Goal: Transaction & Acquisition: Purchase product/service

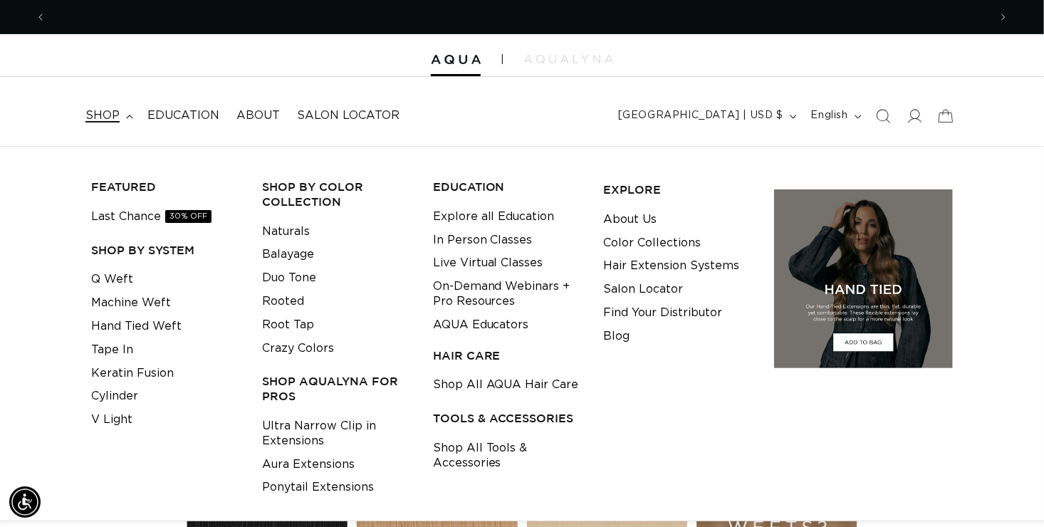
scroll to position [0, 1886]
click at [120, 276] on link "Q Weft" at bounding box center [112, 280] width 42 height 24
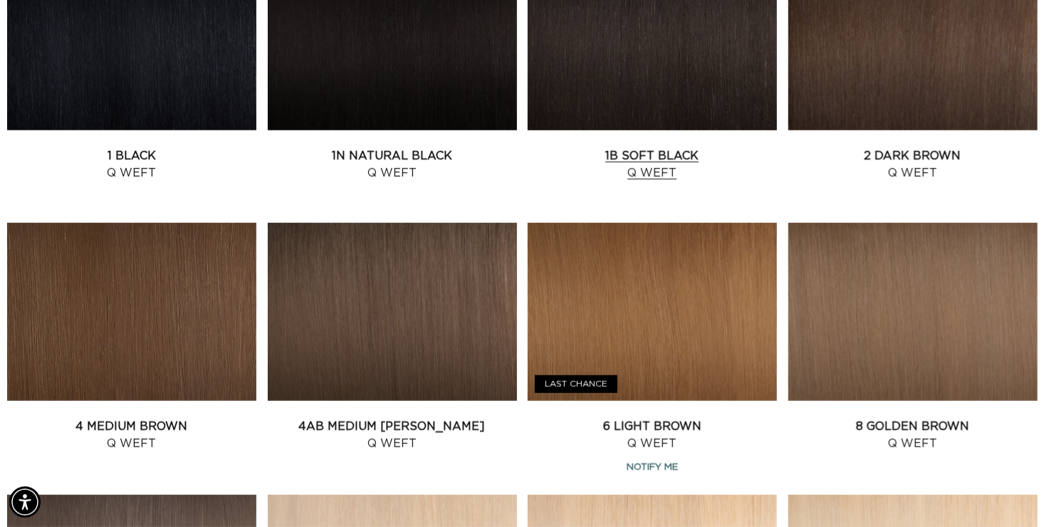
click at [663, 155] on link "1B Soft Black Q Weft" at bounding box center [652, 164] width 249 height 34
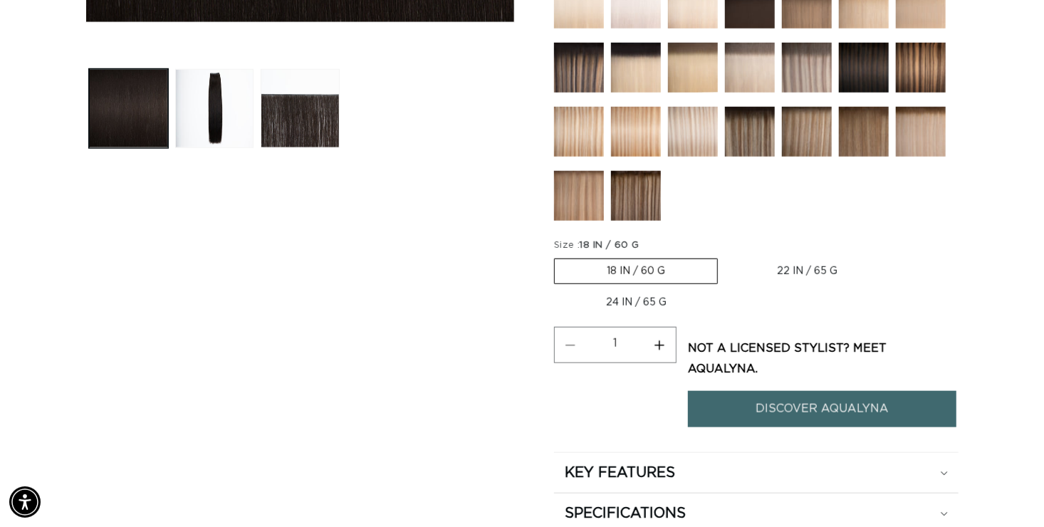
click at [807, 264] on label "22 IN / 65 G Variant sold out or unavailable" at bounding box center [808, 271] width 165 height 24
click at [726, 256] on input "22 IN / 65 G Variant sold out or unavailable" at bounding box center [725, 256] width 1 height 1
radio input "true"
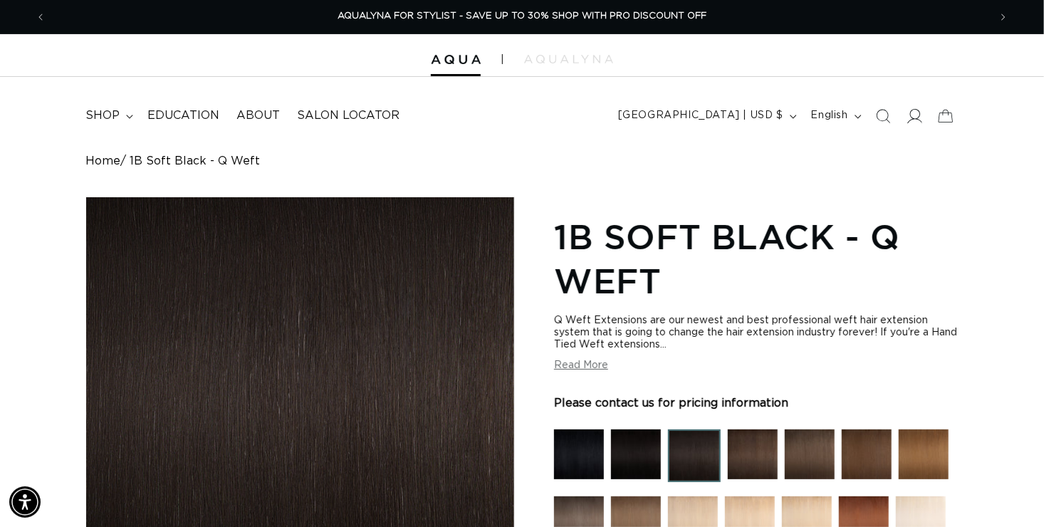
click at [915, 118] on icon at bounding box center [915, 116] width 15 height 14
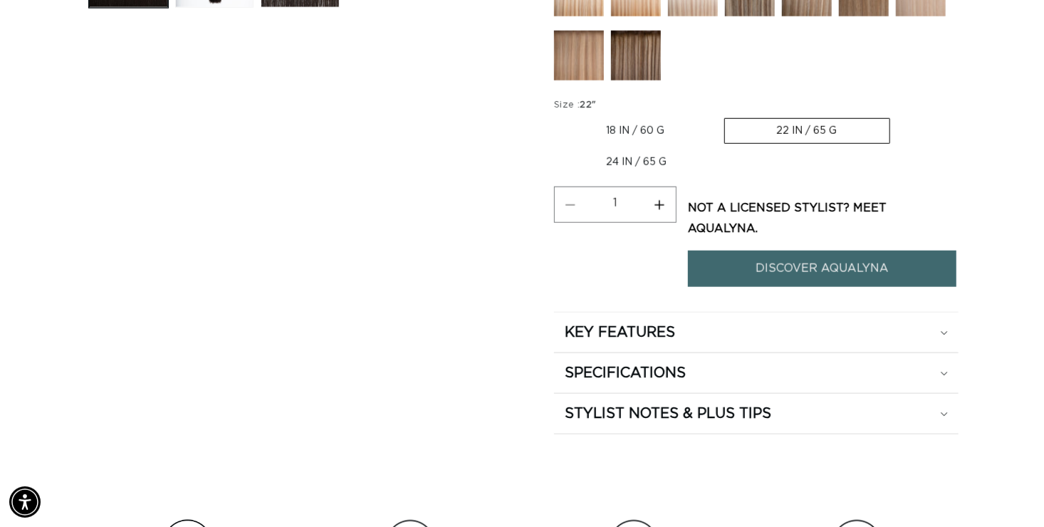
scroll to position [705, 0]
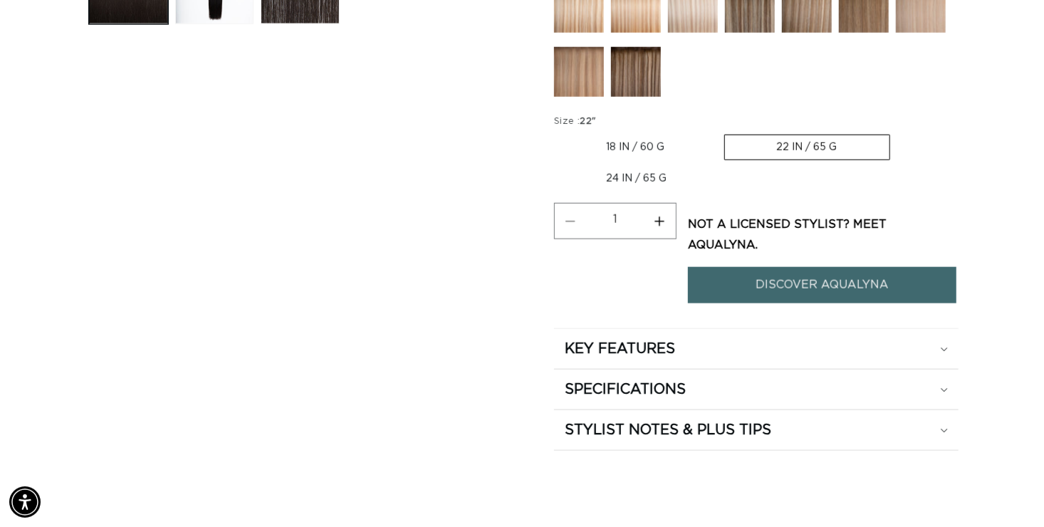
click at [656, 211] on button "Increase quantity for 1B Soft Black - Q Weft" at bounding box center [660, 221] width 32 height 36
type input "2"
click at [790, 219] on p "Not a Licensed stylist? Meet Aqualyna." at bounding box center [822, 234] width 269 height 41
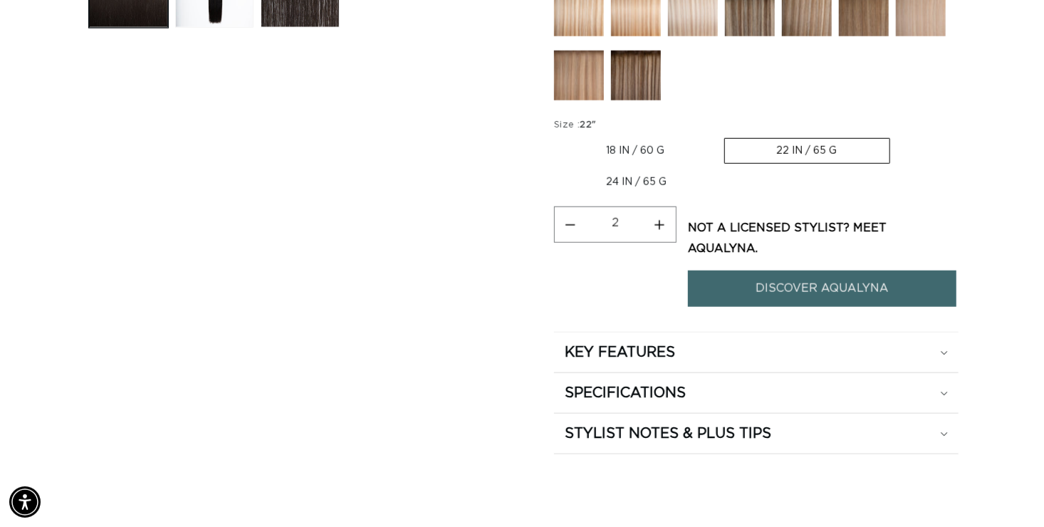
click at [848, 271] on link "DISCOVER AQUALYNA" at bounding box center [822, 289] width 269 height 36
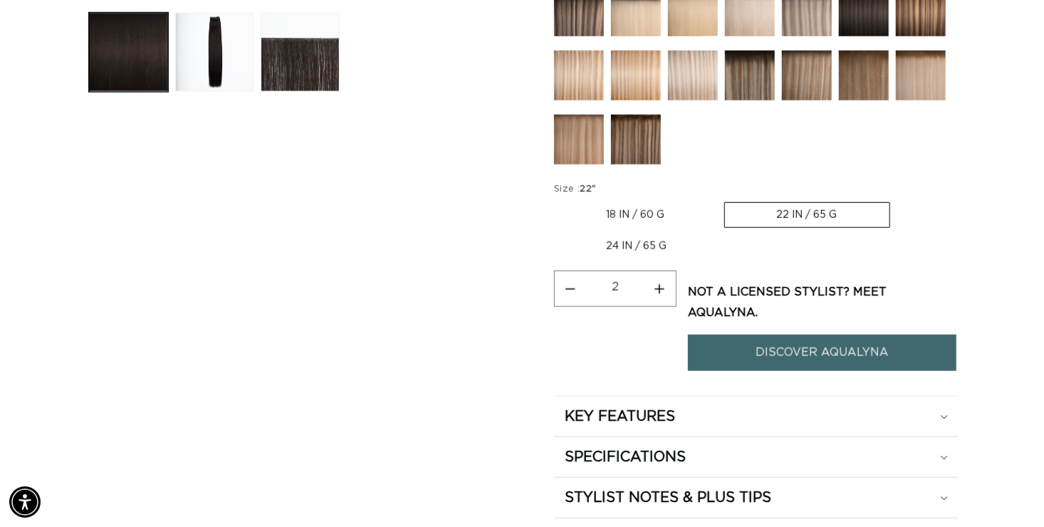
scroll to position [655, 0]
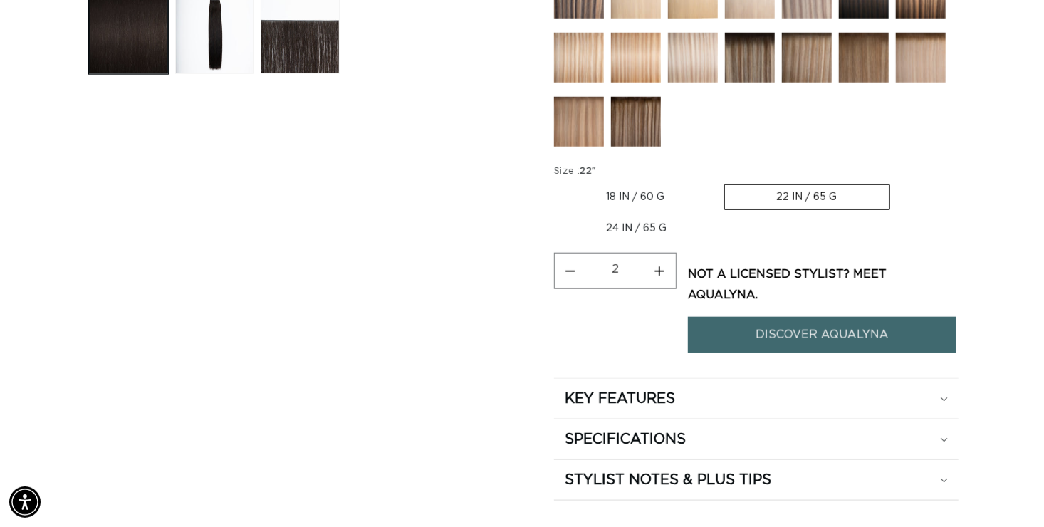
click at [762, 188] on label "22 IN / 65 G Variant sold out or unavailable" at bounding box center [807, 197] width 166 height 26
click at [724, 182] on input "22 IN / 65 G Variant sold out or unavailable" at bounding box center [724, 182] width 1 height 1
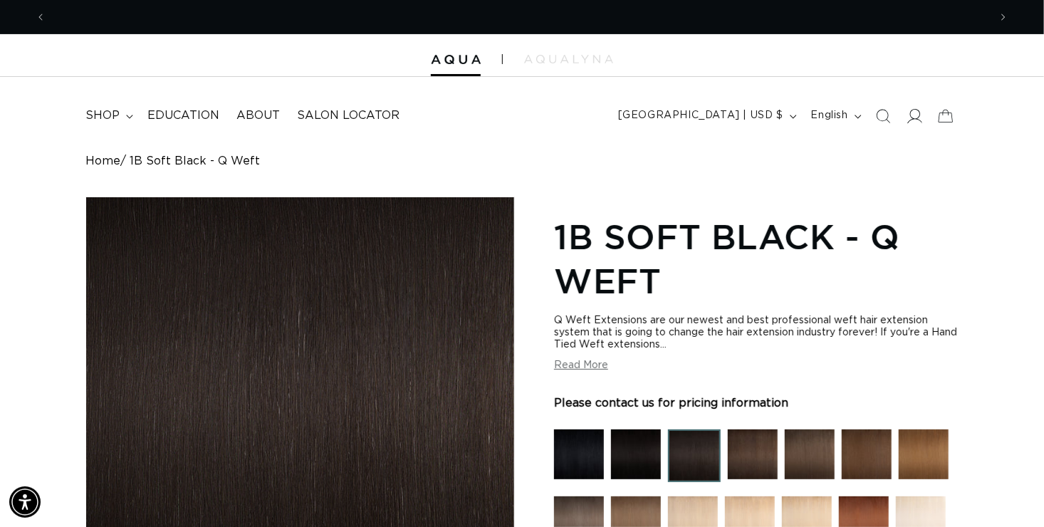
scroll to position [0, 0]
click at [912, 115] on icon at bounding box center [914, 115] width 15 height 15
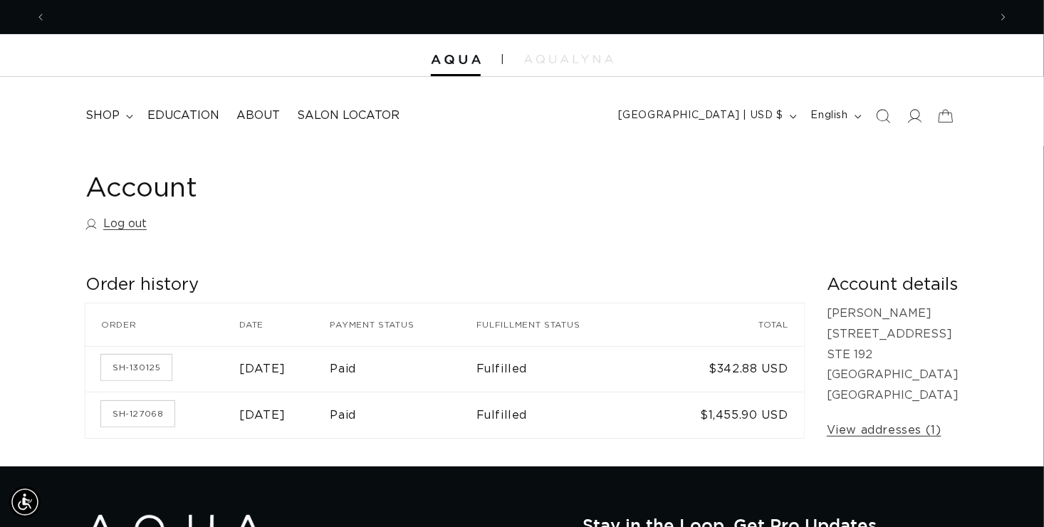
scroll to position [0, 943]
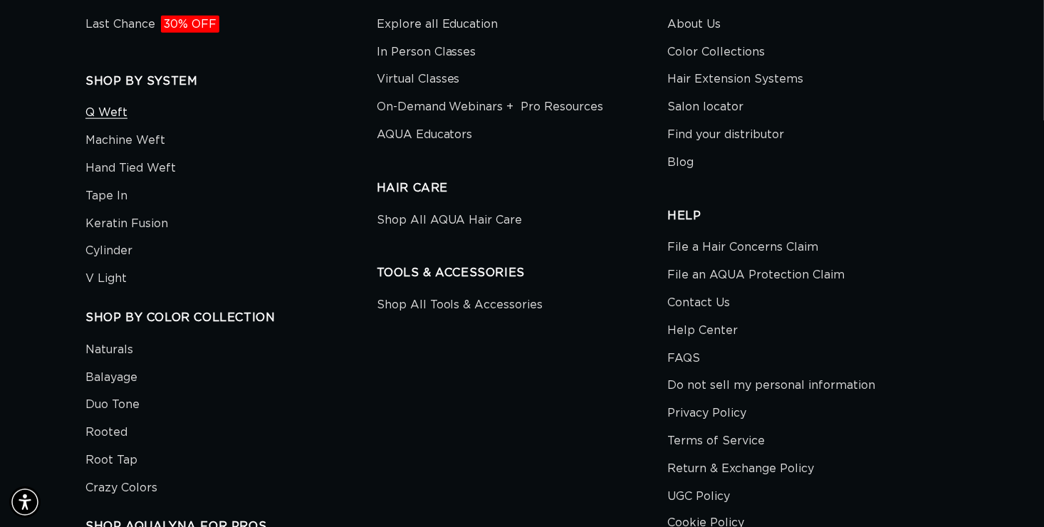
scroll to position [0, 1886]
click at [106, 110] on link "Q Weft" at bounding box center [106, 115] width 42 height 24
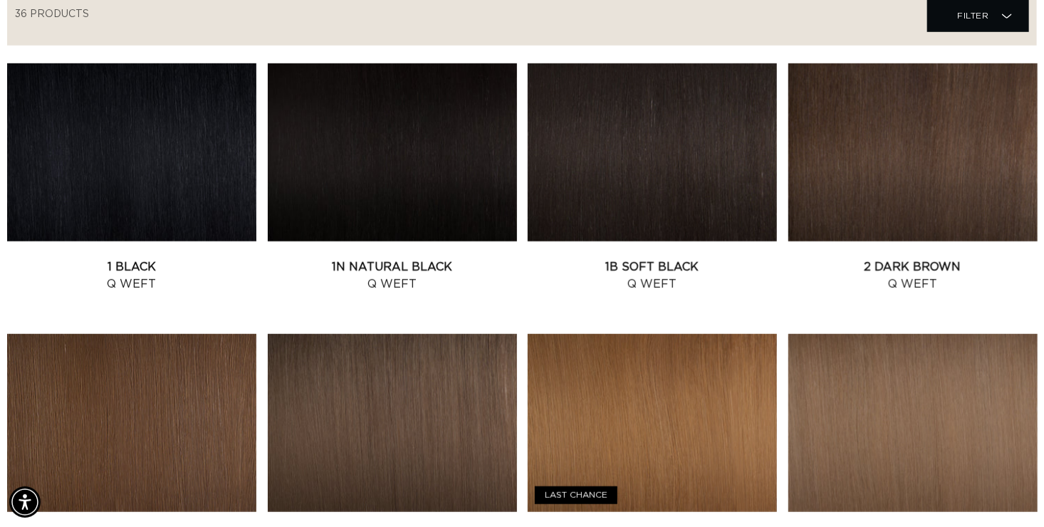
scroll to position [521, 0]
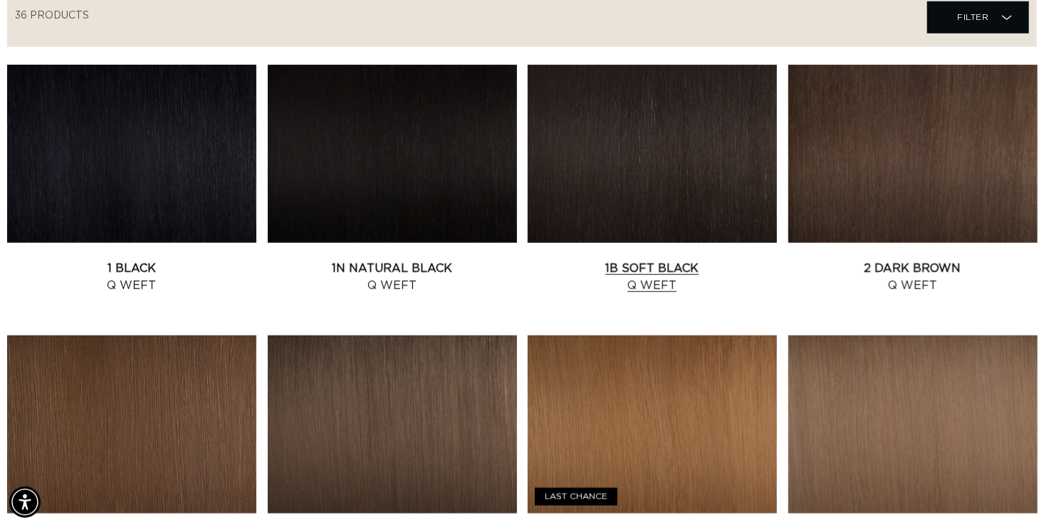
click at [667, 271] on link "1B Soft Black Q Weft" at bounding box center [652, 277] width 249 height 34
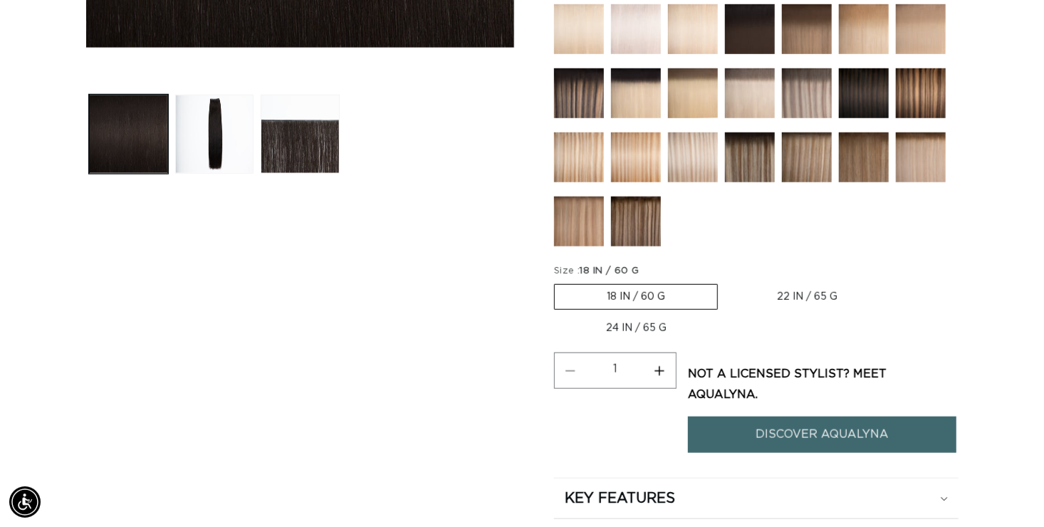
scroll to position [0, 943]
click at [658, 362] on button "Increase quantity for 1B Soft Black - Q Weft" at bounding box center [660, 371] width 32 height 36
type input "2"
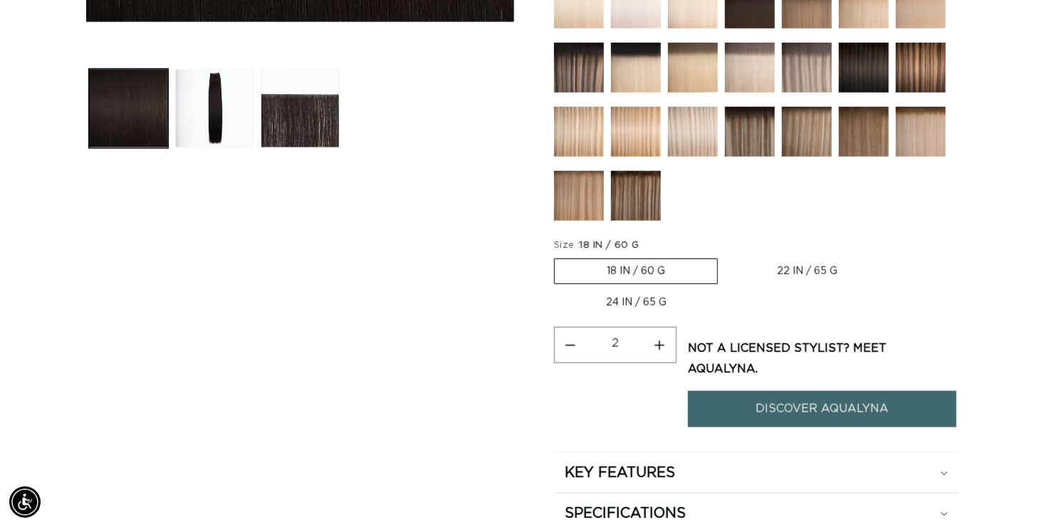
scroll to position [584, 0]
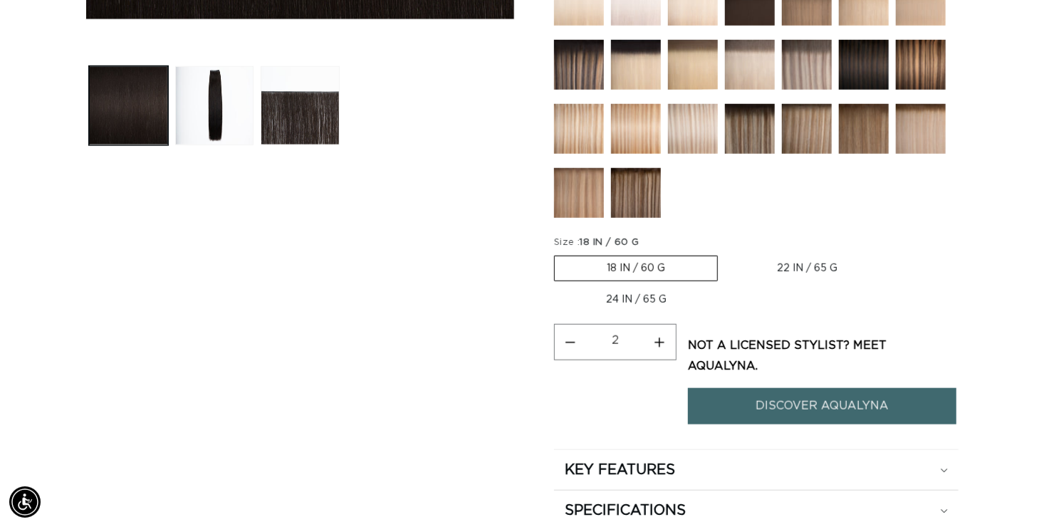
click at [799, 261] on label "22 IN / 65 G Variant sold out or unavailable" at bounding box center [808, 268] width 165 height 24
click at [726, 254] on input "22 IN / 65 G Variant sold out or unavailable" at bounding box center [725, 253] width 1 height 1
radio input "true"
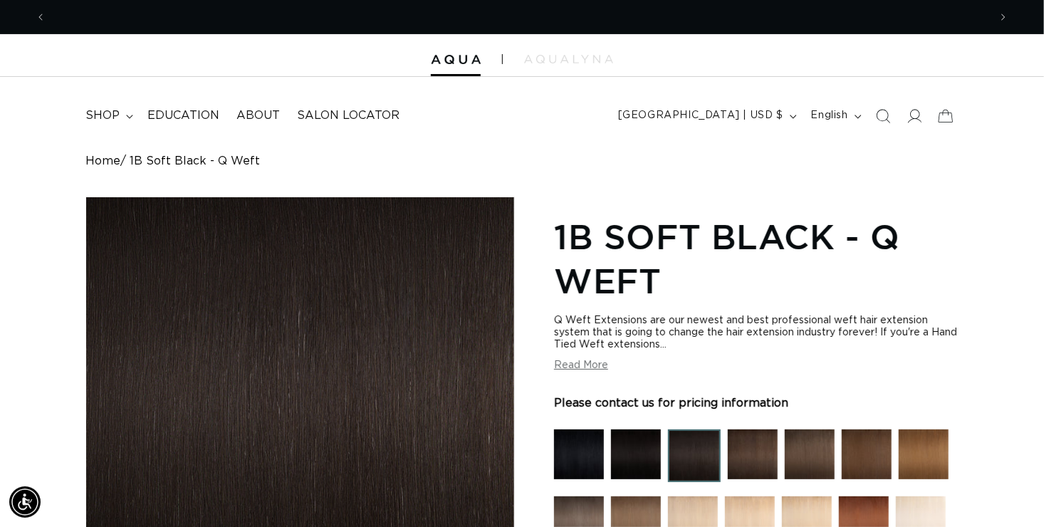
scroll to position [0, 1886]
click at [924, 128] on span at bounding box center [914, 115] width 31 height 31
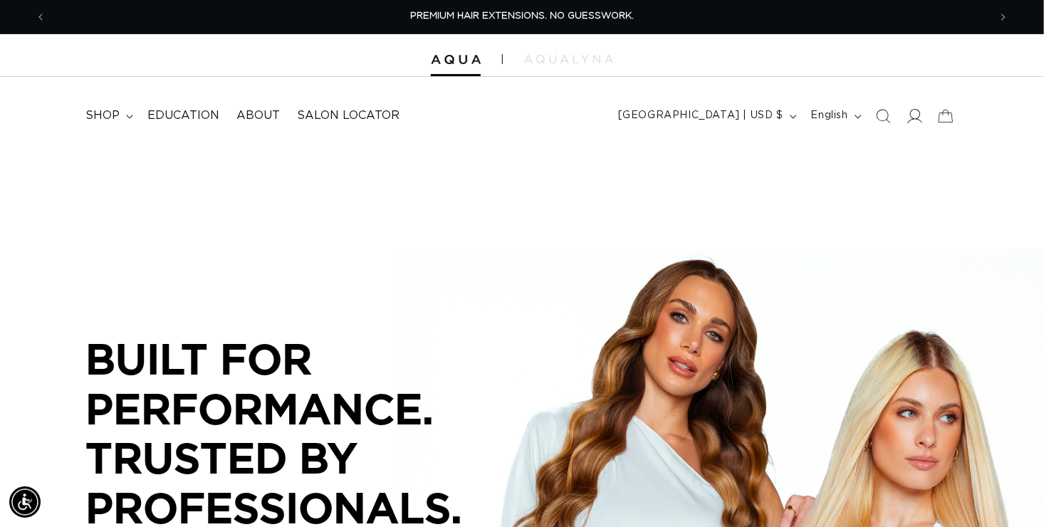
click at [911, 115] on icon at bounding box center [915, 116] width 15 height 14
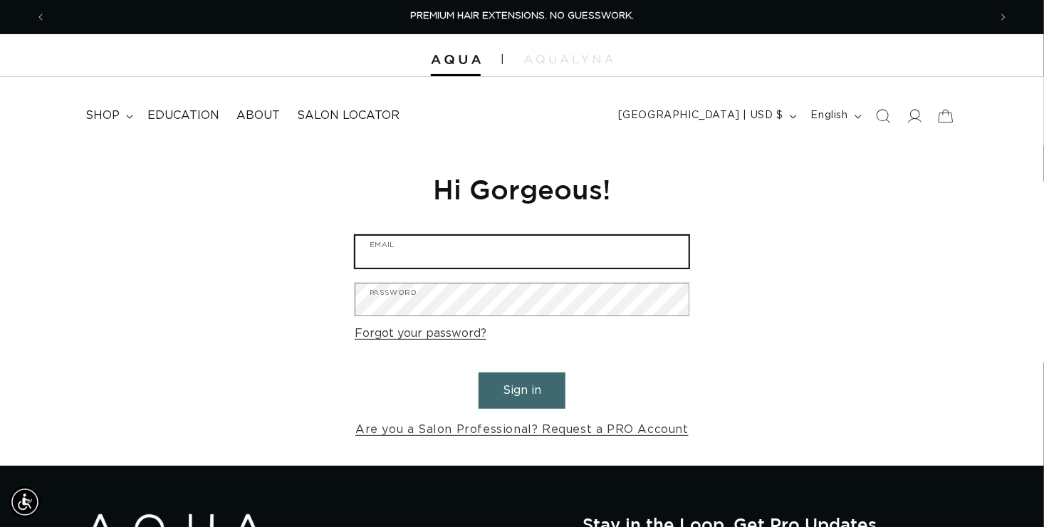
click at [431, 246] on input "Email" at bounding box center [521, 252] width 333 height 32
type input "[EMAIL_ADDRESS][DOMAIN_NAME]"
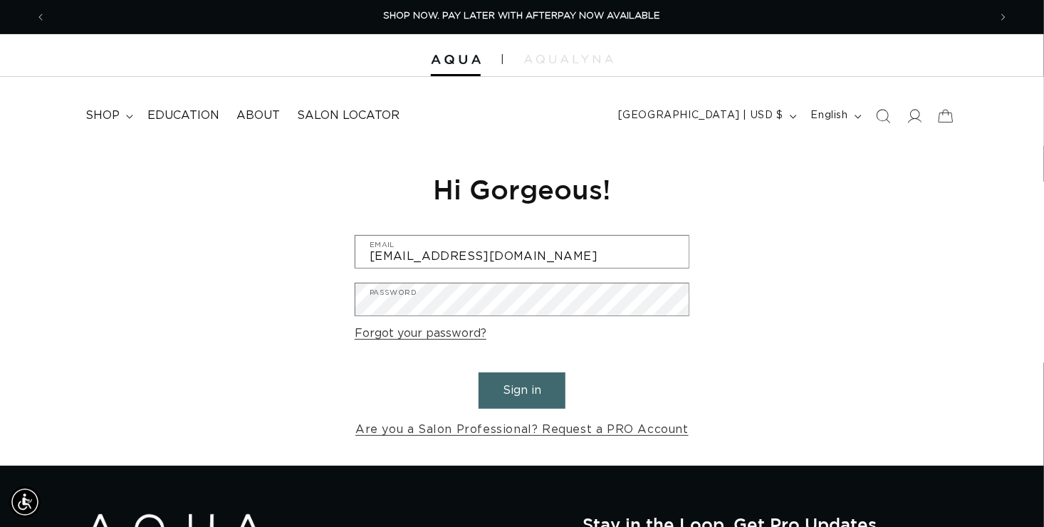
click at [536, 395] on button "Sign in" at bounding box center [522, 391] width 87 height 36
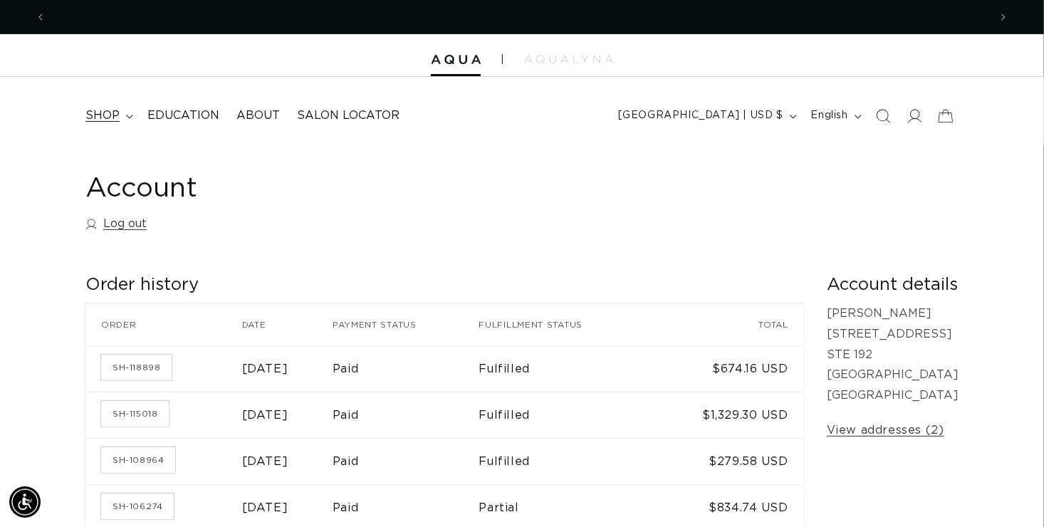
scroll to position [0, 943]
click at [106, 117] on span "shop" at bounding box center [102, 115] width 34 height 15
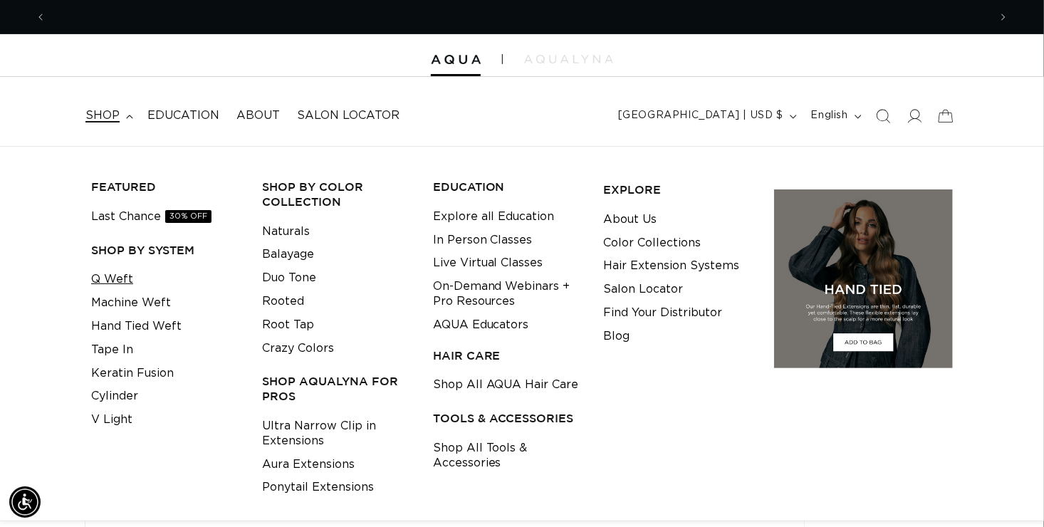
click at [103, 285] on link "Q Weft" at bounding box center [112, 280] width 42 height 24
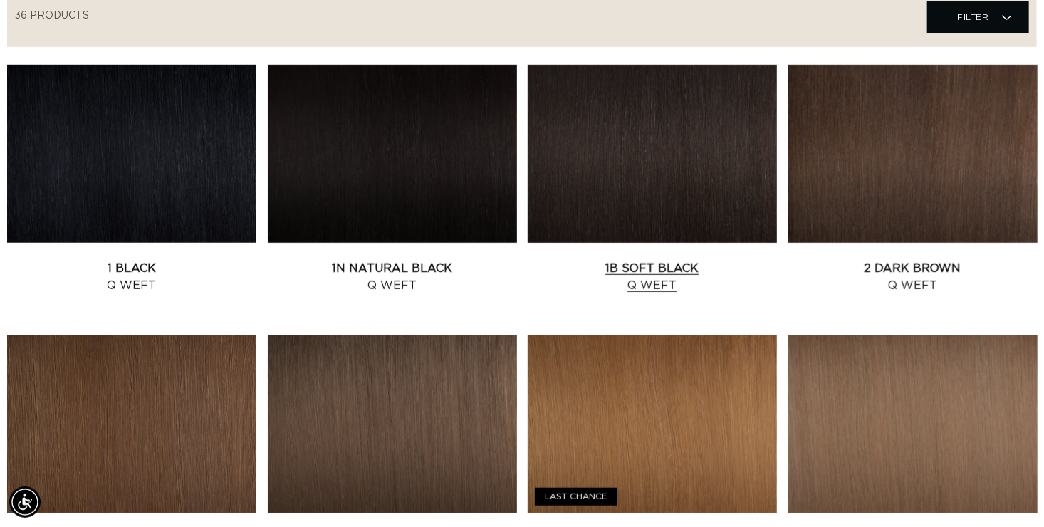
scroll to position [0, 943]
click at [646, 270] on link "1B Soft Black Q Weft" at bounding box center [652, 277] width 249 height 34
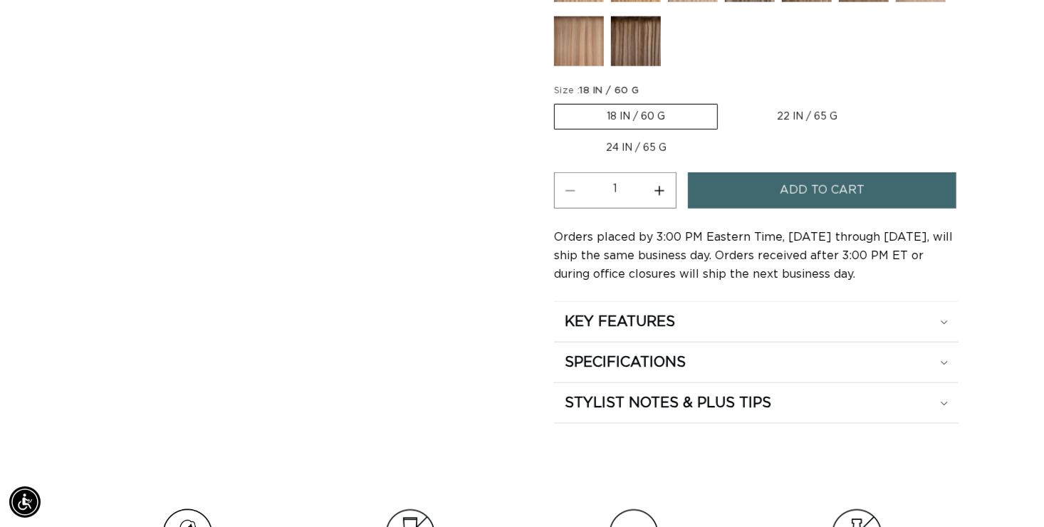
scroll to position [0, 943]
click at [833, 113] on label "22 IN / 65 G Variant sold out or unavailable" at bounding box center [808, 117] width 165 height 24
click at [726, 102] on input "22 IN / 65 G Variant sold out or unavailable" at bounding box center [725, 101] width 1 height 1
radio input "true"
click at [662, 182] on button "Increase quantity for 1B Soft Black - Q Weft" at bounding box center [660, 190] width 32 height 36
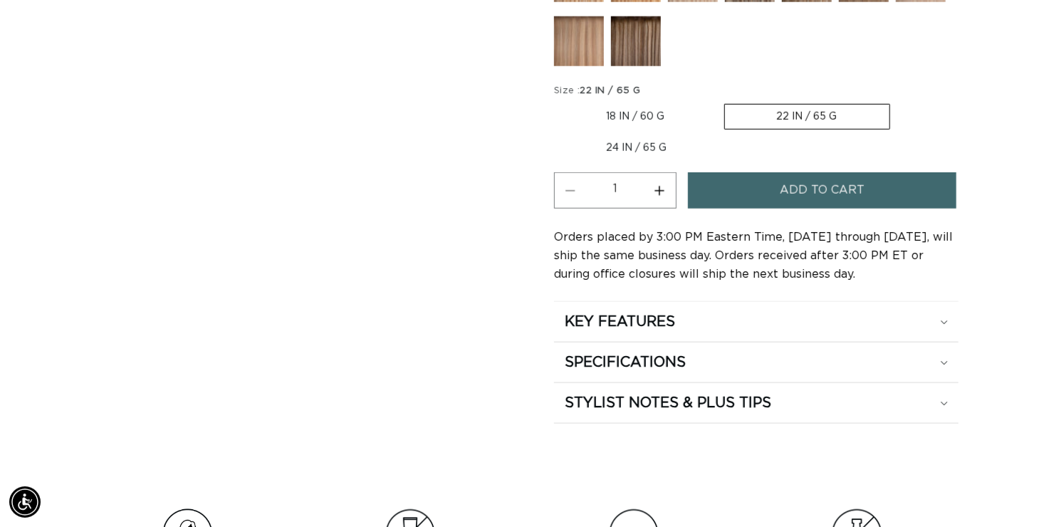
type input "2"
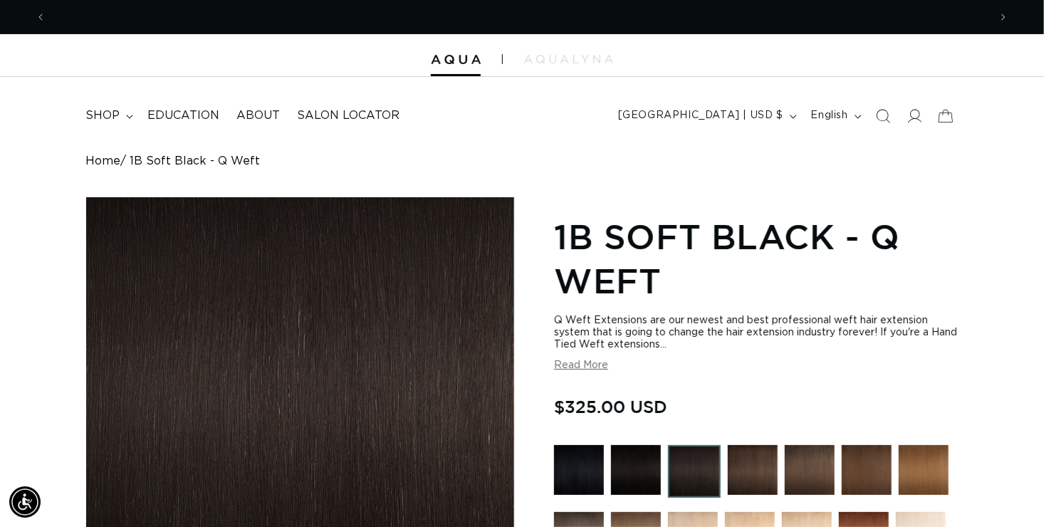
scroll to position [0, 943]
click at [912, 110] on icon at bounding box center [914, 115] width 15 height 15
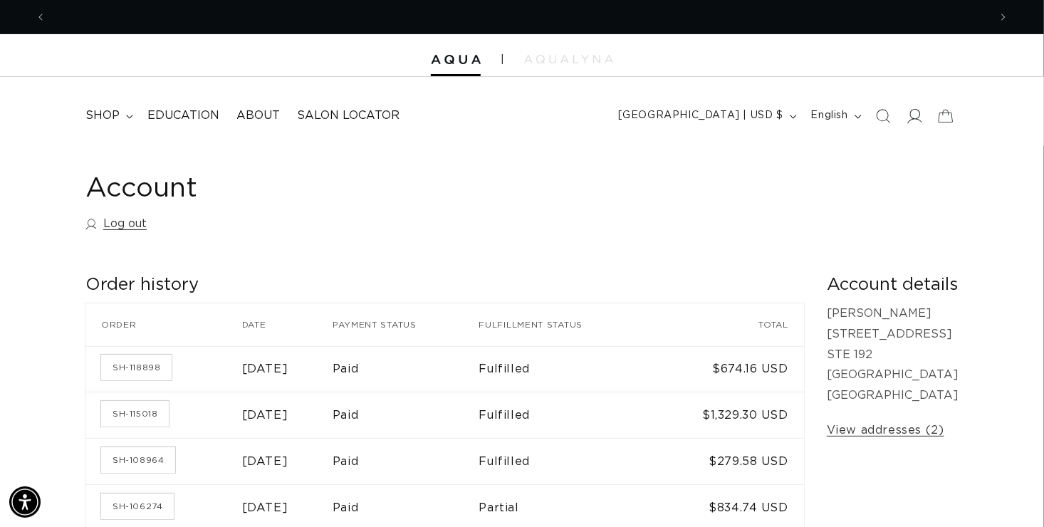
scroll to position [0, 943]
click at [132, 219] on link "Log out" at bounding box center [115, 224] width 61 height 21
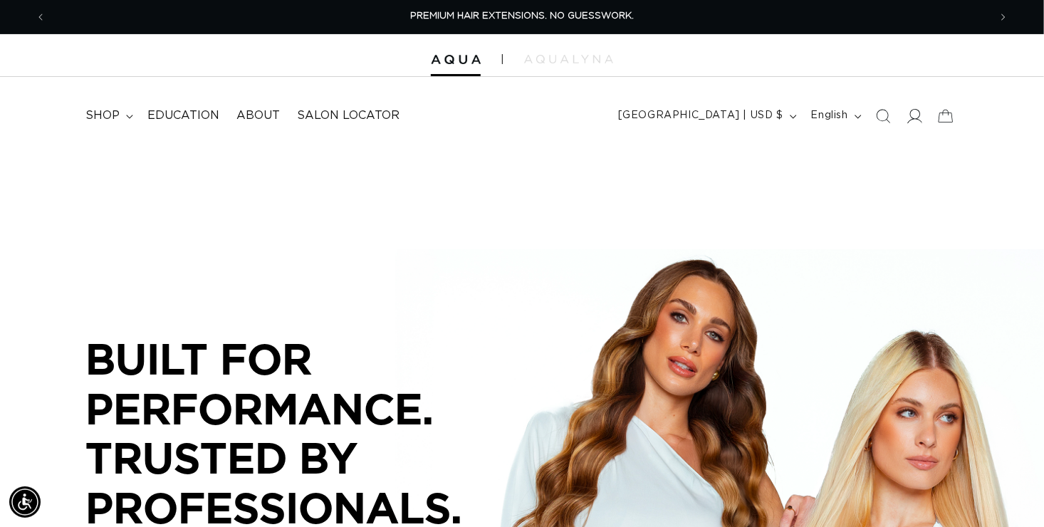
click at [905, 120] on span at bounding box center [914, 115] width 31 height 31
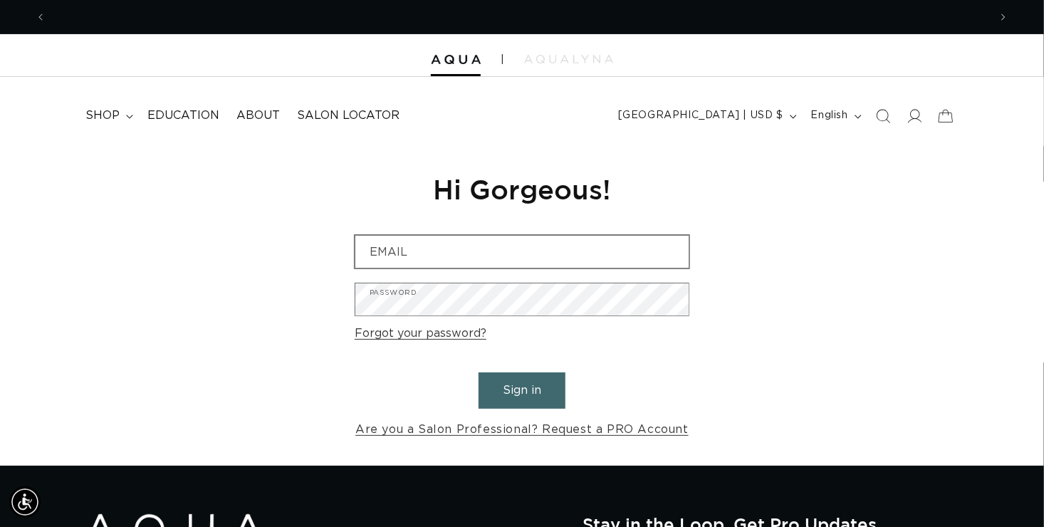
scroll to position [0, 1886]
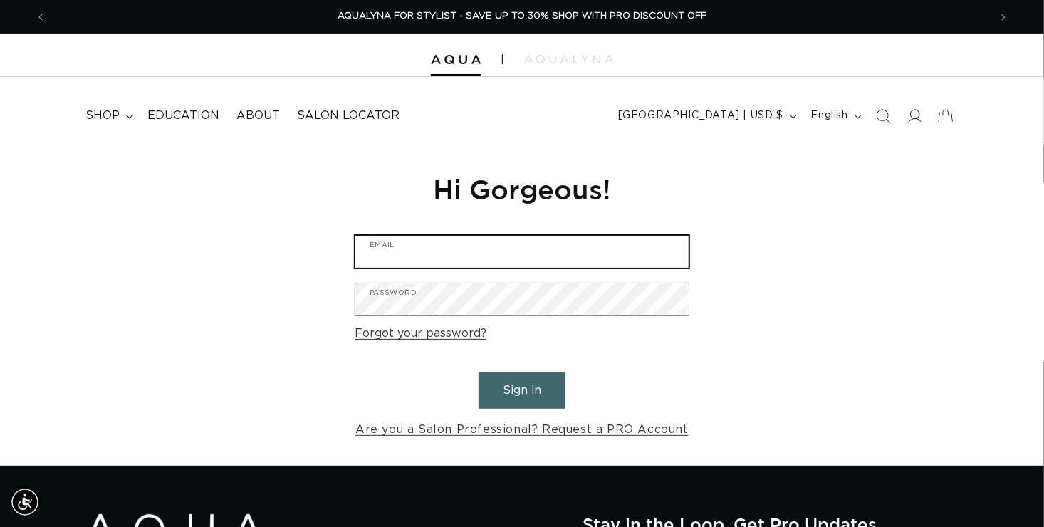
type input "[EMAIL_ADDRESS][DOMAIN_NAME]"
drag, startPoint x: 501, startPoint y: 260, endPoint x: 246, endPoint y: 207, distance: 261.1
click at [246, 207] on div "Reset your password We will send you an email to reset your password Email Subm…" at bounding box center [522, 306] width 1044 height 320
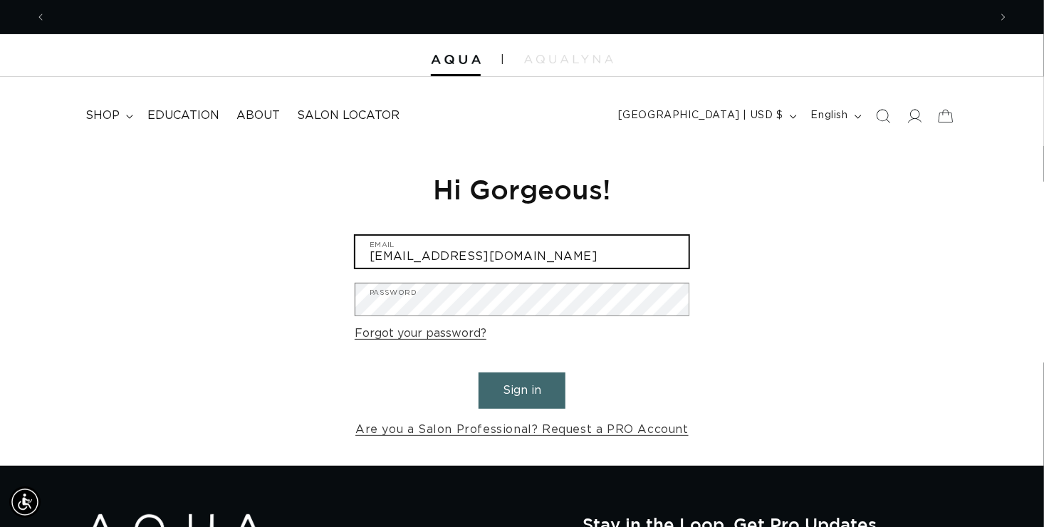
scroll to position [0, 0]
drag, startPoint x: 538, startPoint y: 254, endPoint x: 157, endPoint y: 225, distance: 381.4
click at [157, 225] on div "Reset your password We will send you an email to reset your password Email Subm…" at bounding box center [522, 306] width 1044 height 320
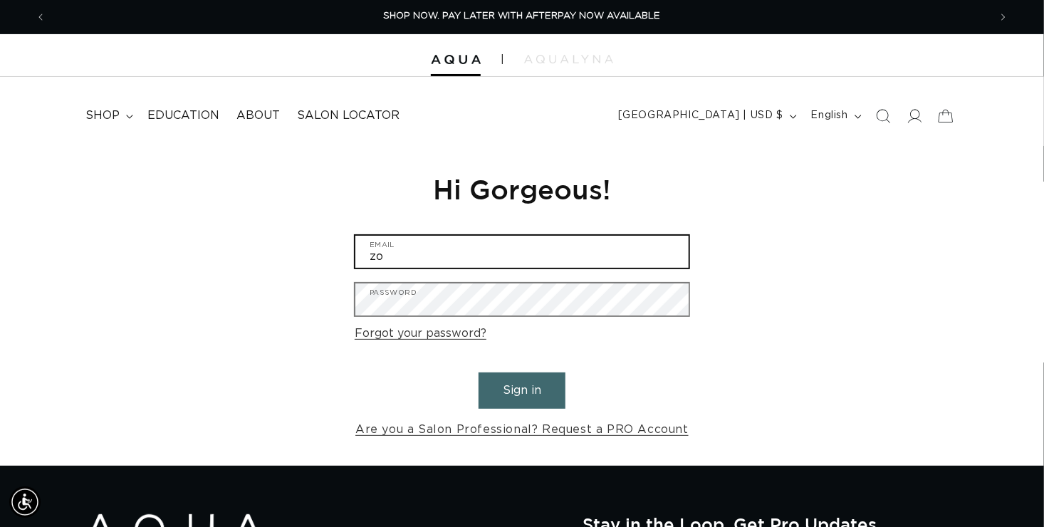
type input "zoiakatied@gmail.com"
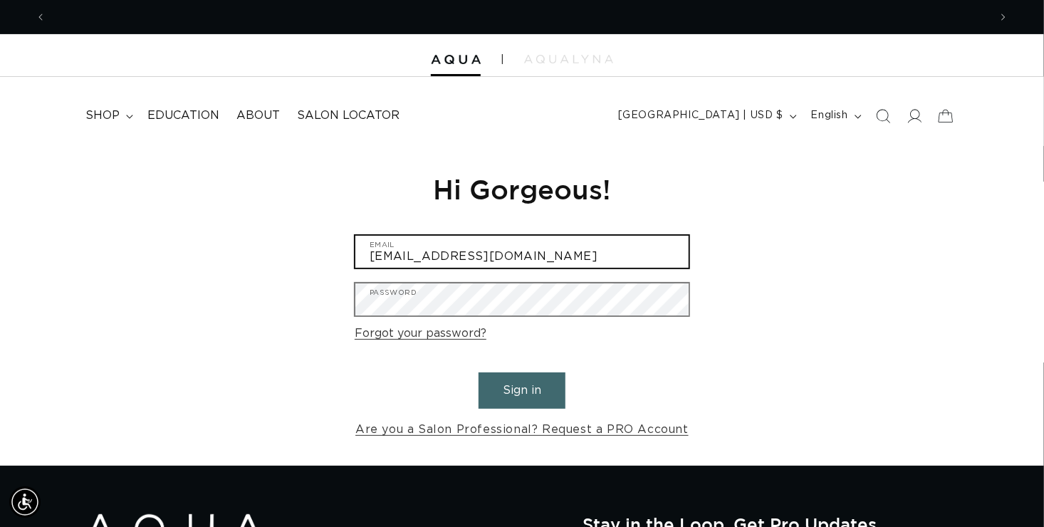
scroll to position [0, 1886]
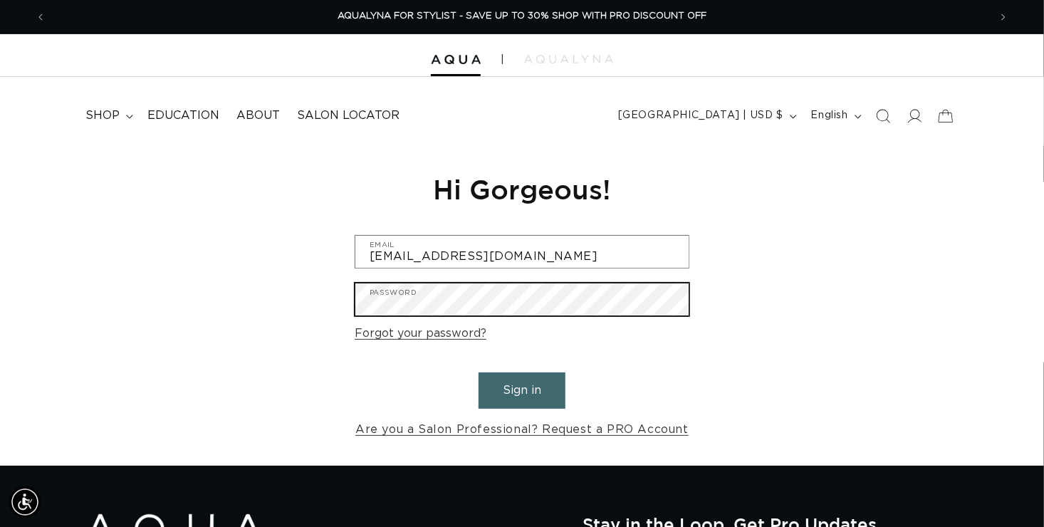
click at [175, 252] on div "Reset your password We will send you an email to reset your password Email Subm…" at bounding box center [522, 306] width 1044 height 320
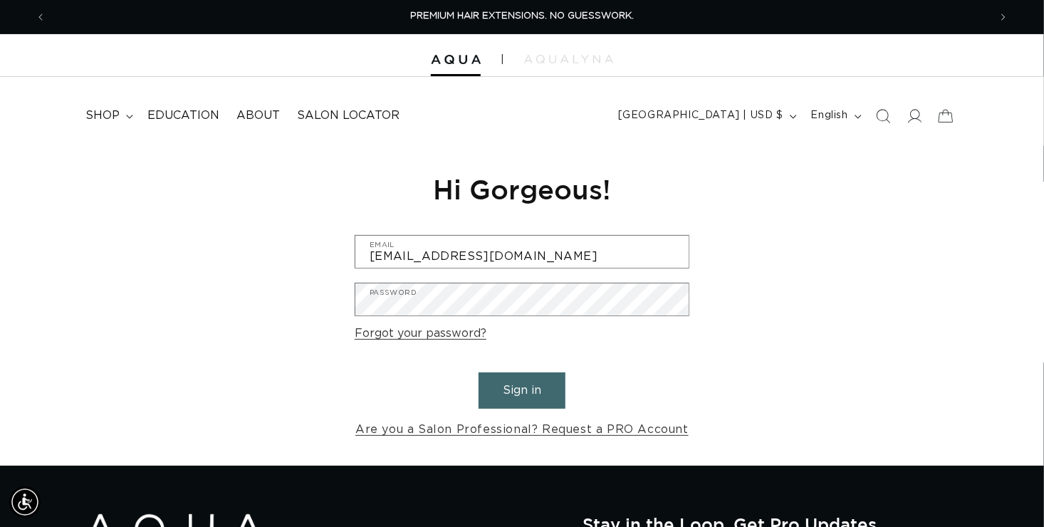
click at [707, 365] on div "Reset your password We will send you an email to reset your password Email Subm…" at bounding box center [522, 306] width 1044 height 320
click at [536, 389] on button "Sign in" at bounding box center [522, 391] width 87 height 36
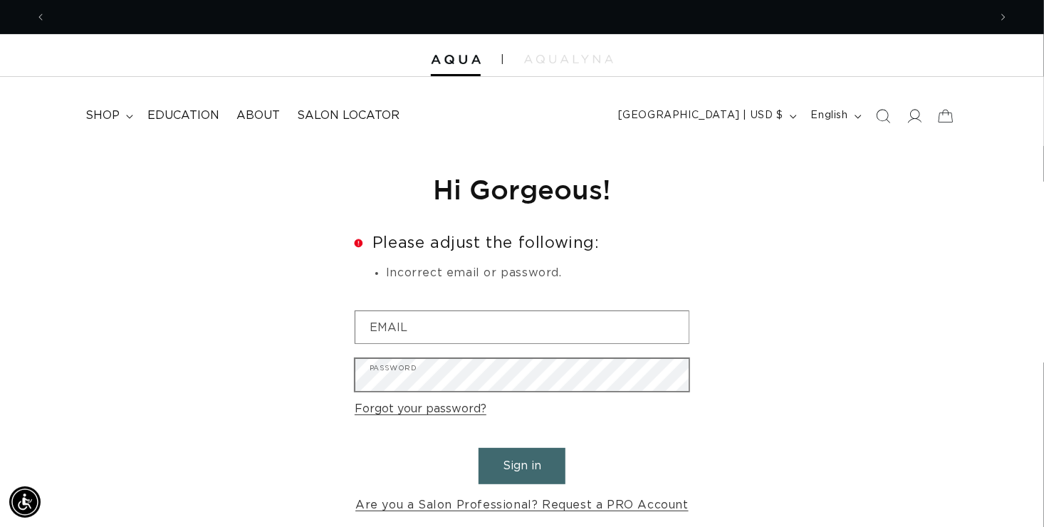
scroll to position [0, 943]
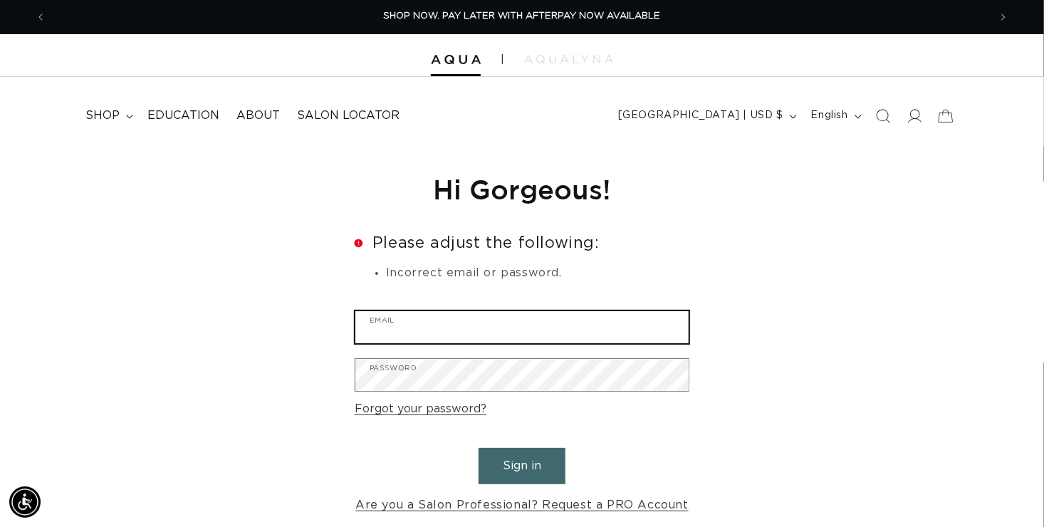
type input "[EMAIL_ADDRESS][DOMAIN_NAME]"
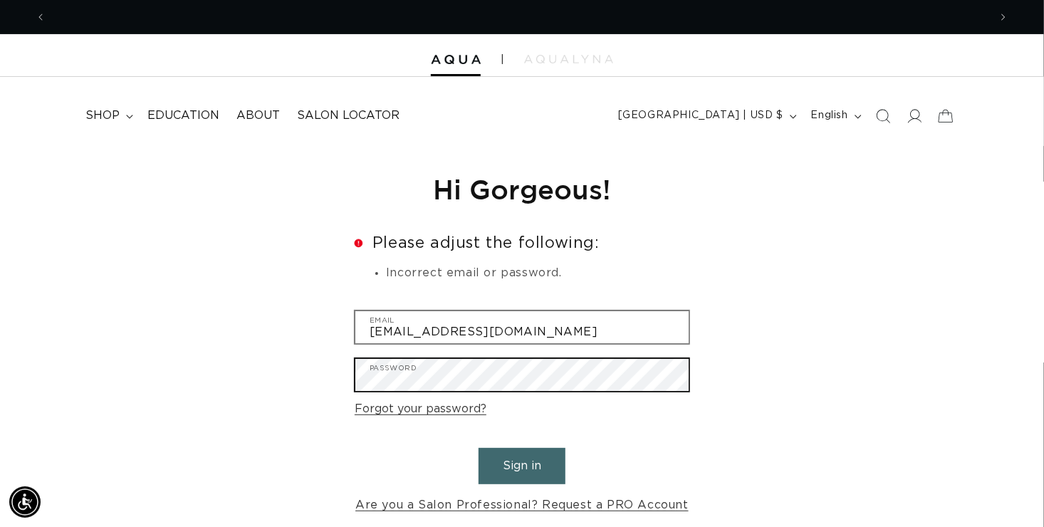
scroll to position [0, 1886]
click at [196, 368] on div "Reset your password We will send you an email to reset your password Email Subm…" at bounding box center [522, 343] width 1044 height 395
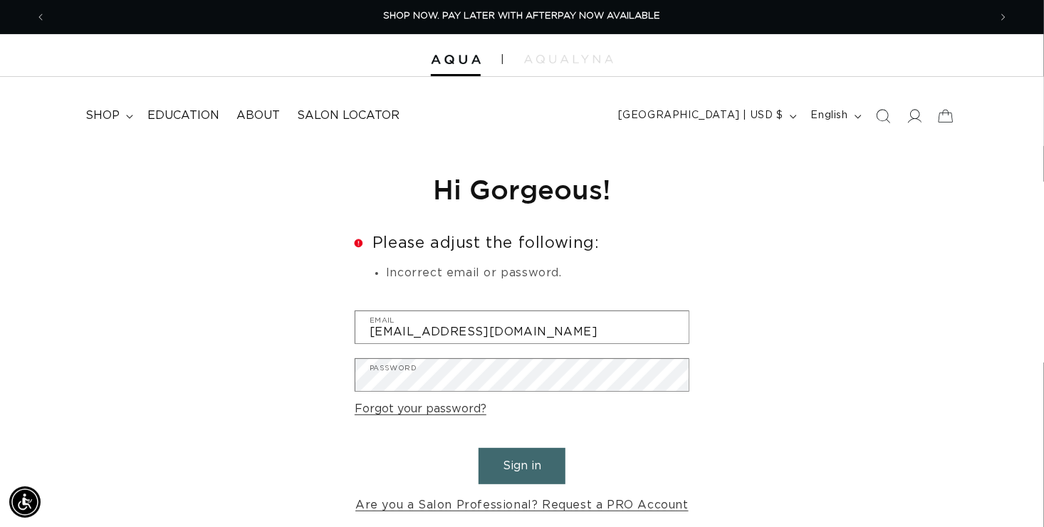
click at [734, 430] on div "Reset your password We will send you an email to reset your password Email Subm…" at bounding box center [522, 343] width 1044 height 395
click at [521, 457] on button "Sign in" at bounding box center [522, 466] width 87 height 36
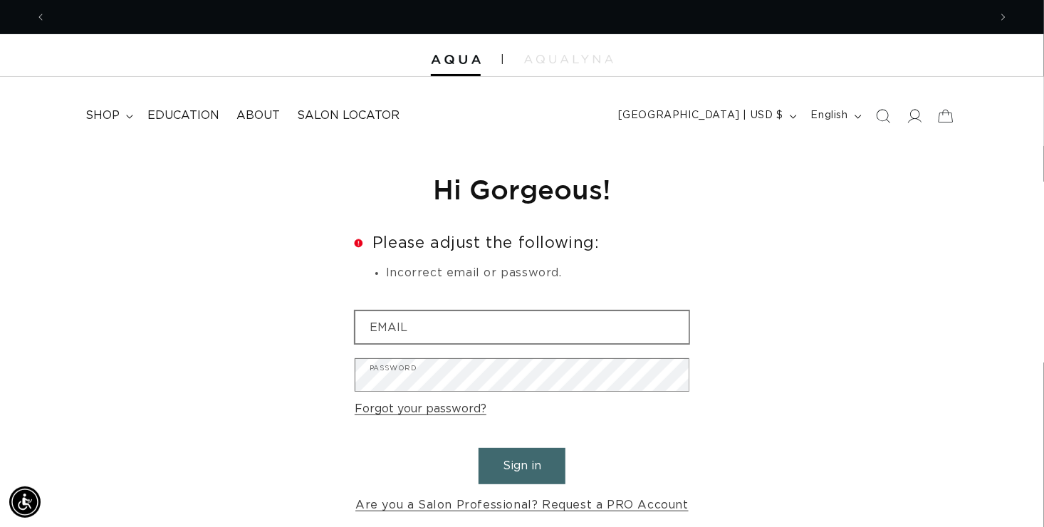
scroll to position [0, 943]
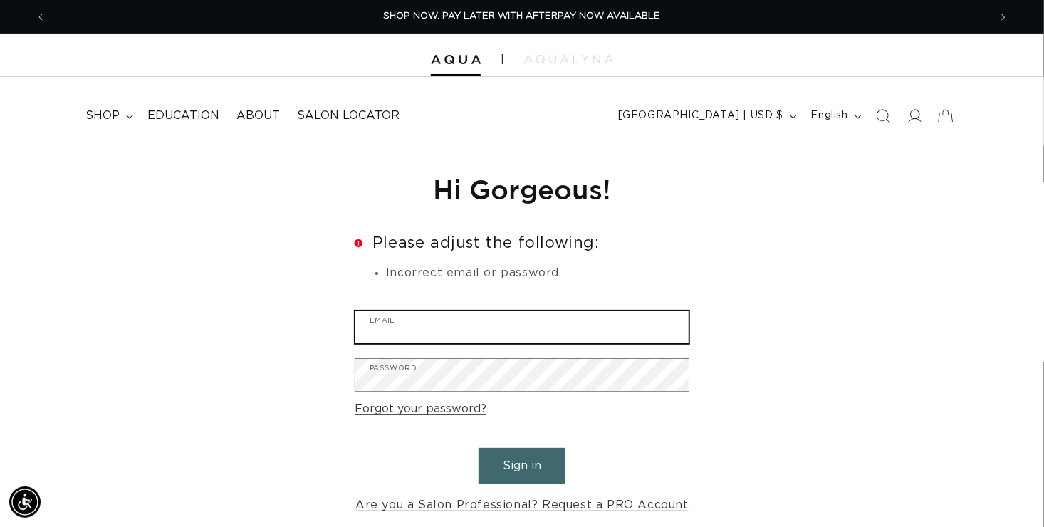
type input "[EMAIL_ADDRESS][DOMAIN_NAME]"
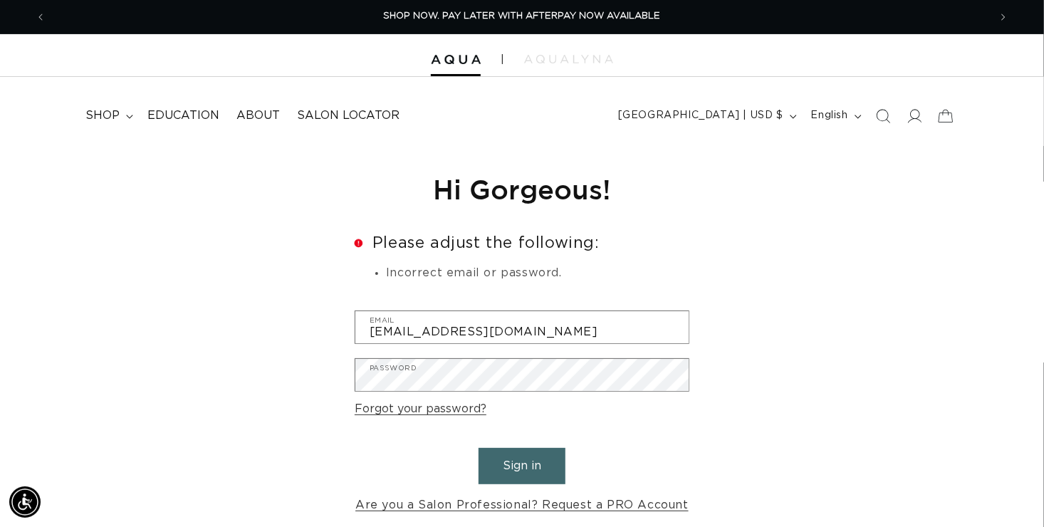
click at [521, 469] on button "Sign in" at bounding box center [522, 466] width 87 height 36
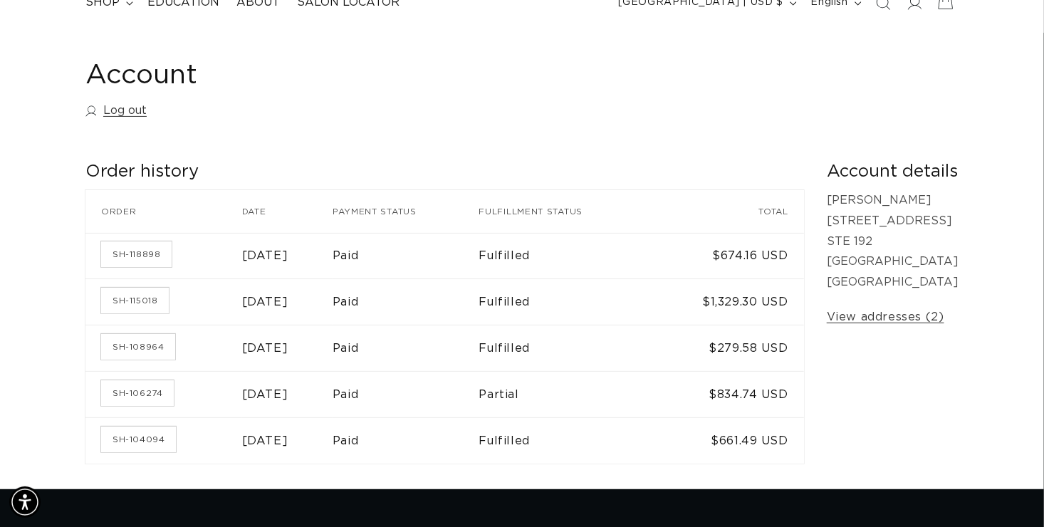
scroll to position [115, 0]
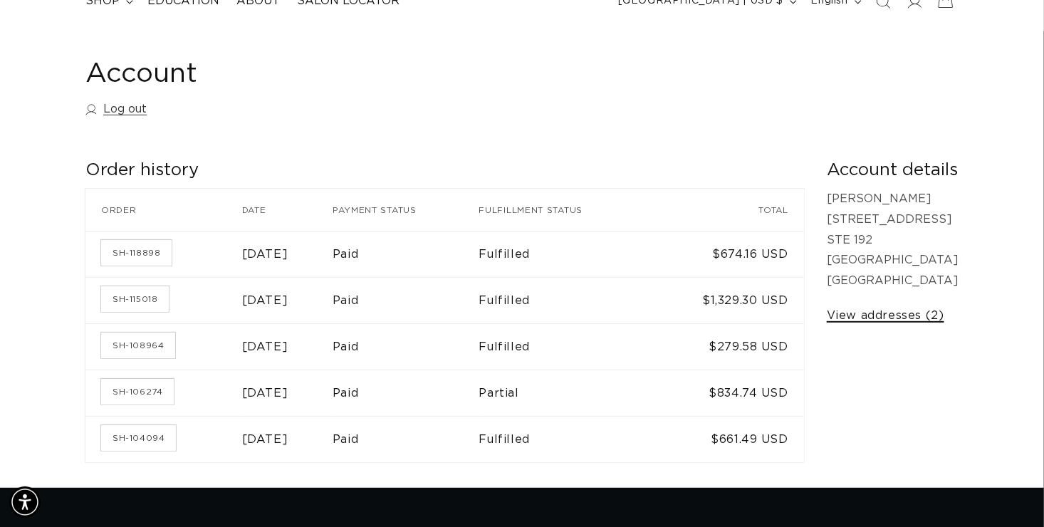
click at [899, 313] on link "View addresses (2)" at bounding box center [886, 316] width 118 height 21
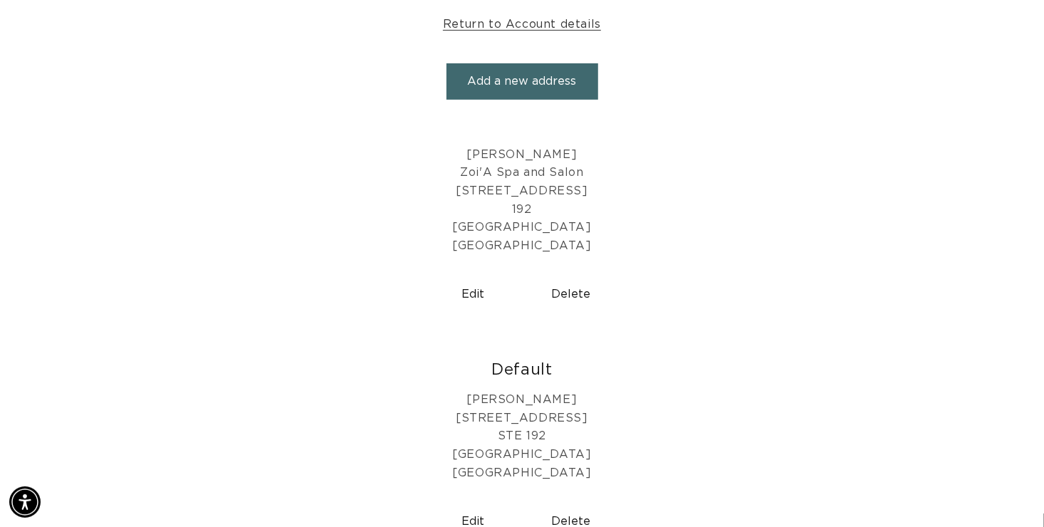
scroll to position [209, 0]
click at [511, 380] on h2 "Default" at bounding box center [522, 371] width 1023 height 21
click at [519, 367] on h2 "Default" at bounding box center [522, 371] width 1023 height 21
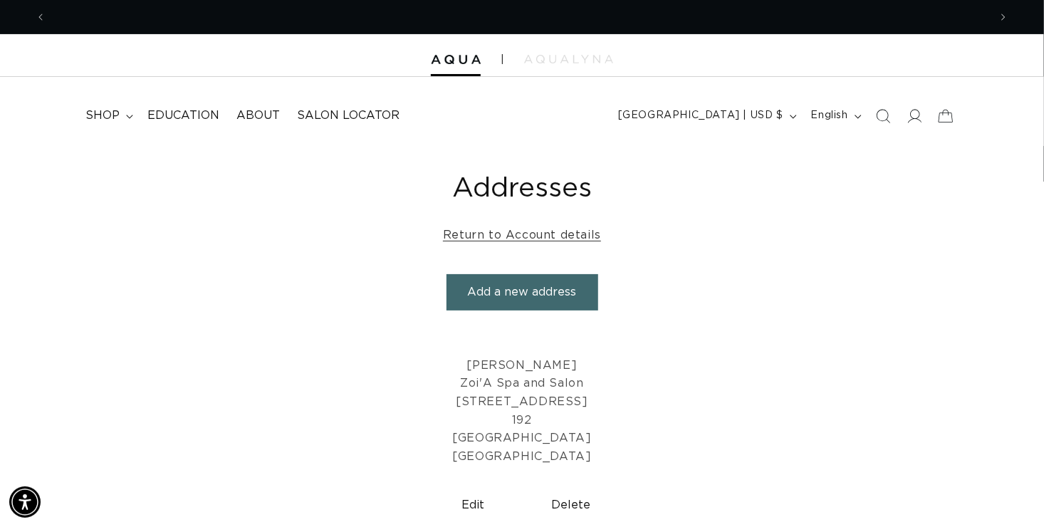
scroll to position [0, 1886]
click at [123, 116] on summary "shop" at bounding box center [108, 116] width 62 height 32
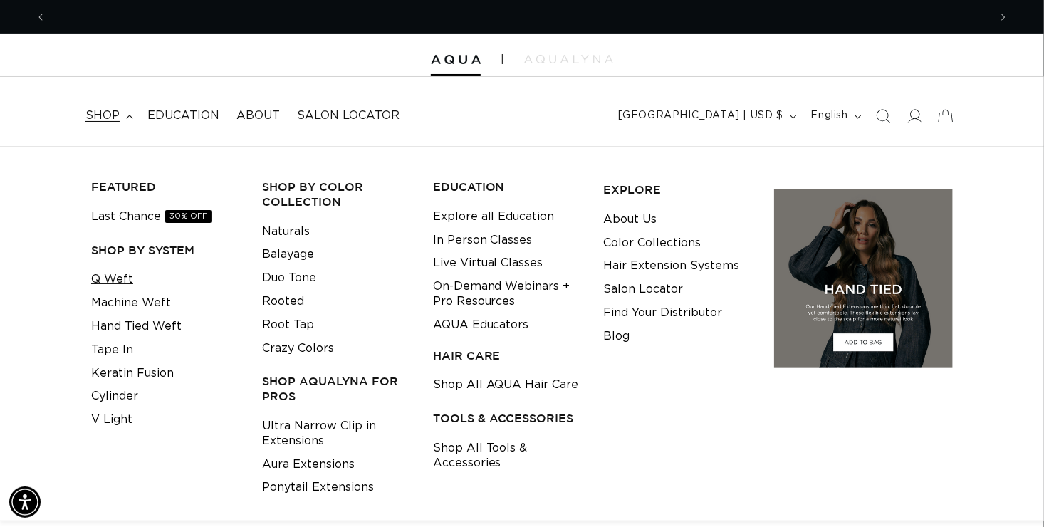
scroll to position [0, 0]
click at [120, 281] on link "Q Weft" at bounding box center [112, 280] width 42 height 24
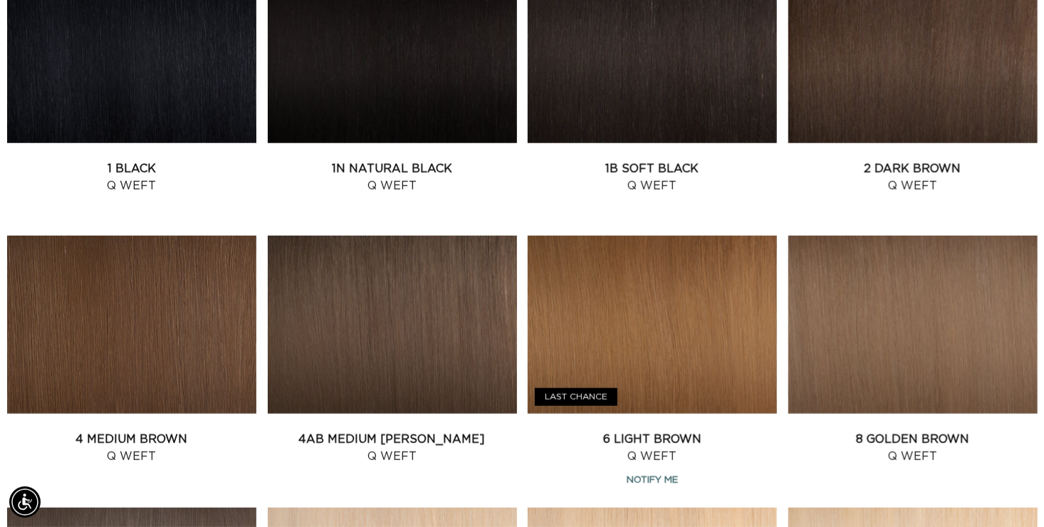
scroll to position [618, 0]
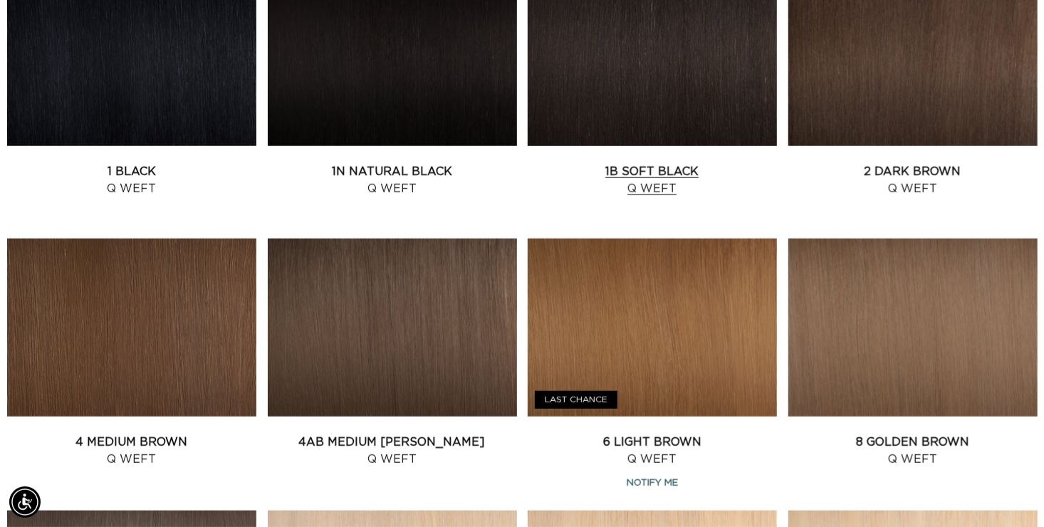
click at [636, 167] on link "1B Soft Black Q Weft" at bounding box center [652, 180] width 249 height 34
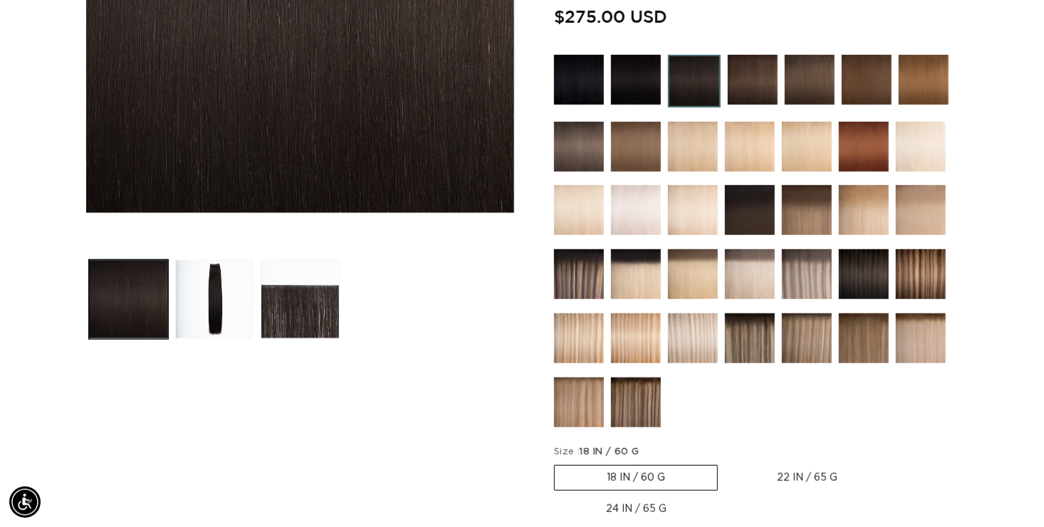
scroll to position [0, 943]
click at [791, 473] on label "22 IN / 65 G Variant sold out or unavailable" at bounding box center [808, 478] width 165 height 24
click at [726, 463] on input "22 IN / 65 G Variant sold out or unavailable" at bounding box center [725, 462] width 1 height 1
radio input "true"
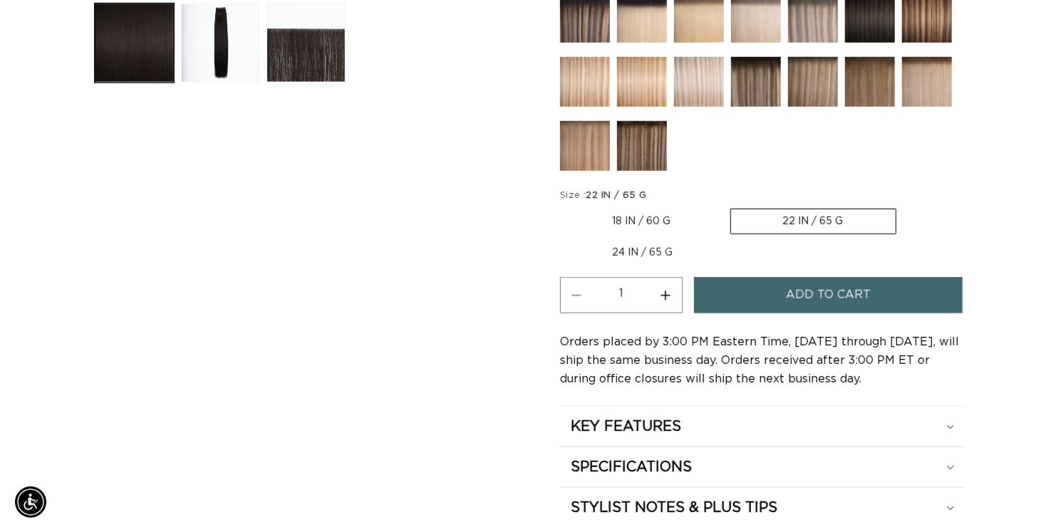
scroll to position [0, 1886]
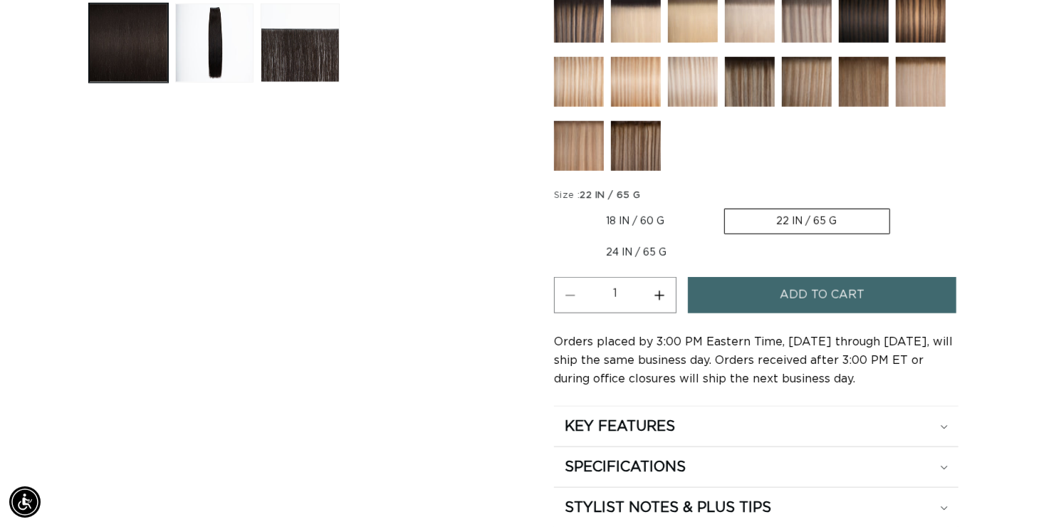
click at [657, 286] on button "Increase quantity for 1B Soft Black - Q Weft" at bounding box center [660, 295] width 32 height 36
type input "2"
click at [743, 298] on button "Add to cart" at bounding box center [822, 295] width 269 height 36
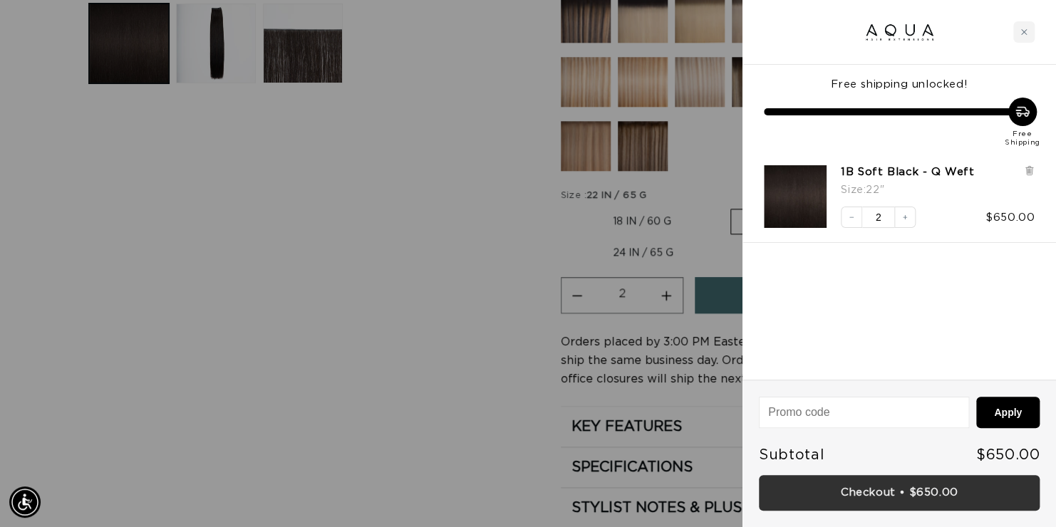
scroll to position [0, 954]
click at [874, 493] on link "Checkout • $650.00" at bounding box center [899, 493] width 281 height 36
